Goal: Find specific page/section: Locate a particular part of the current website

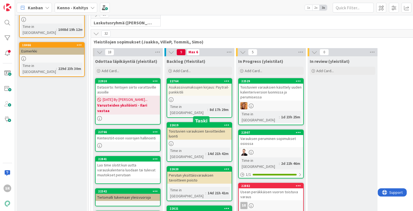
scroll to position [110, 0]
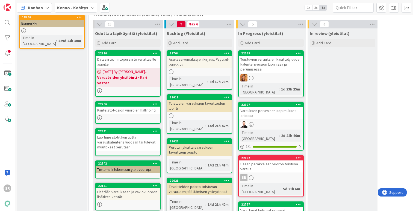
click at [279, 160] on div "Usean peräkkäisen vuoron toistuva varaus" at bounding box center [271, 166] width 64 height 12
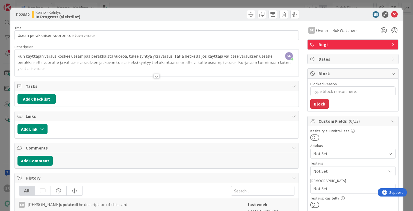
click at [153, 75] on div at bounding box center [156, 76] width 6 height 4
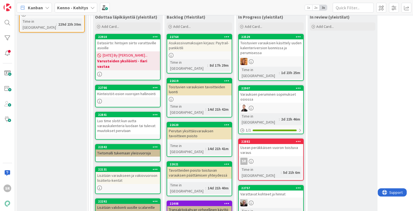
scroll to position [126, 0]
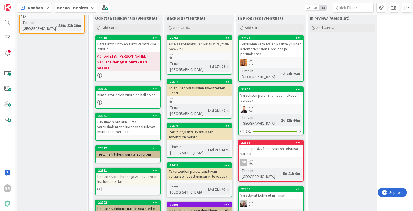
click at [200, 45] on div "Asukassivumaksujen kirjaus: Paytrail-pankkitili" at bounding box center [199, 46] width 64 height 12
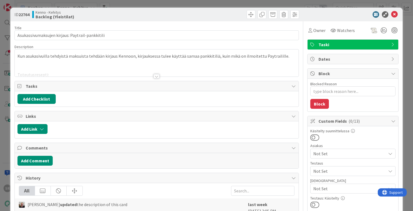
click at [154, 75] on div at bounding box center [156, 76] width 6 height 4
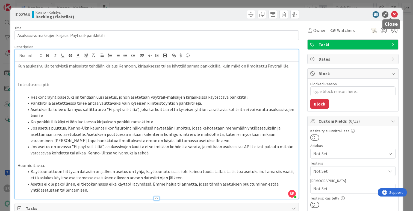
click at [391, 14] on icon at bounding box center [394, 14] width 7 height 7
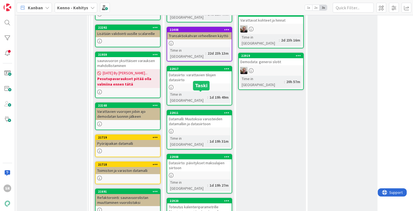
scroll to position [302, 1]
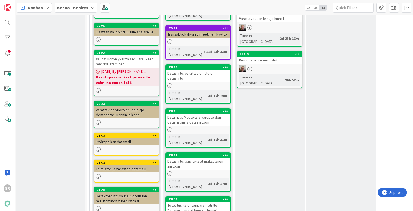
click at [193, 201] on div "Toteutus kalenteriparametrille "ilmaiset vuorot kuukaudessa"" at bounding box center [198, 207] width 64 height 12
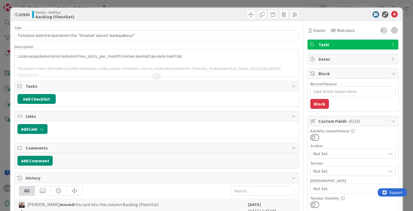
click at [155, 76] on div at bounding box center [156, 76] width 6 height 4
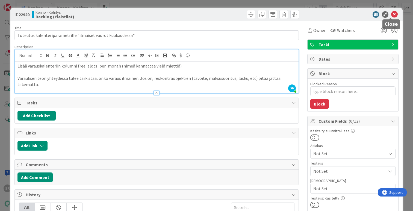
click at [391, 13] on icon at bounding box center [394, 14] width 7 height 7
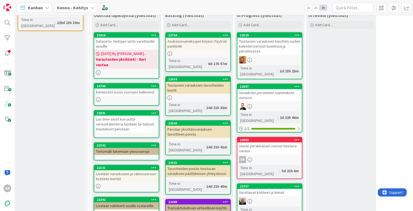
scroll to position [127, 1]
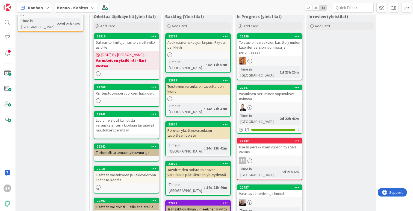
click at [272, 143] on div "Usean peräkkäisen vuoron toistuva varaus" at bounding box center [269, 149] width 64 height 12
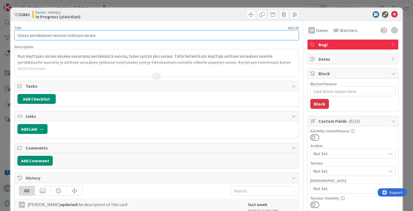
click at [83, 34] on input "Usean peräkkäisen vuoron toistuva varaus" at bounding box center [156, 35] width 284 height 10
click at [90, 34] on input "Usean peräkkäisen vuoron toistuva varaus" at bounding box center [156, 35] width 284 height 10
drag, startPoint x: 100, startPoint y: 35, endPoint x: 9, endPoint y: 31, distance: 90.7
click at [9, 31] on div "ID 22882 Kenno - Kehitys In Progress (yleistilat) Title 40 / 128 Usean peräkkäi…" at bounding box center [206, 105] width 413 height 211
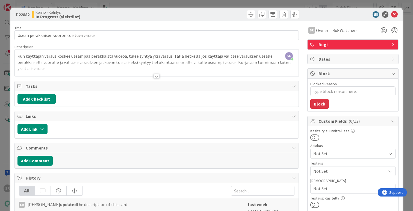
type textarea "x"
